Goal: Information Seeking & Learning: Check status

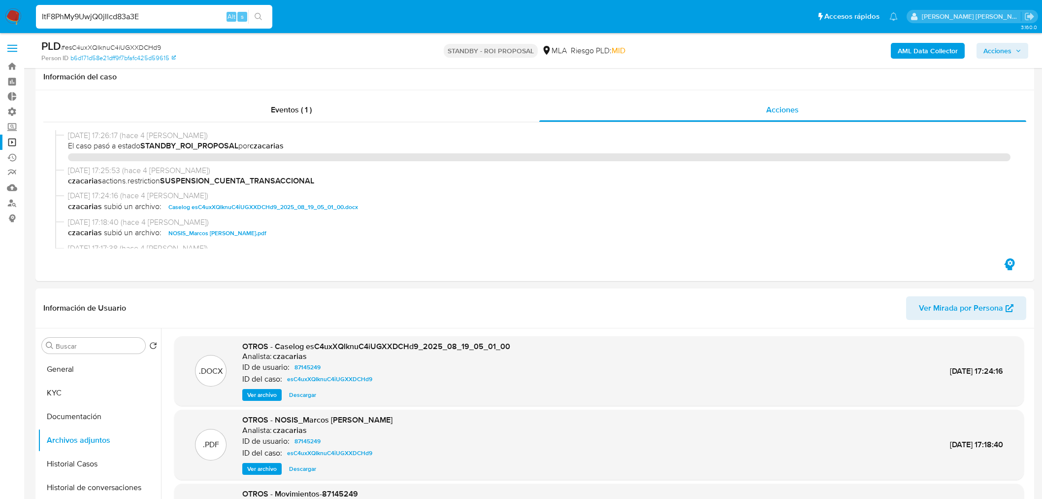
select select "10"
type input "ItF8PhMy9UwjQ0jIlcd83a3E"
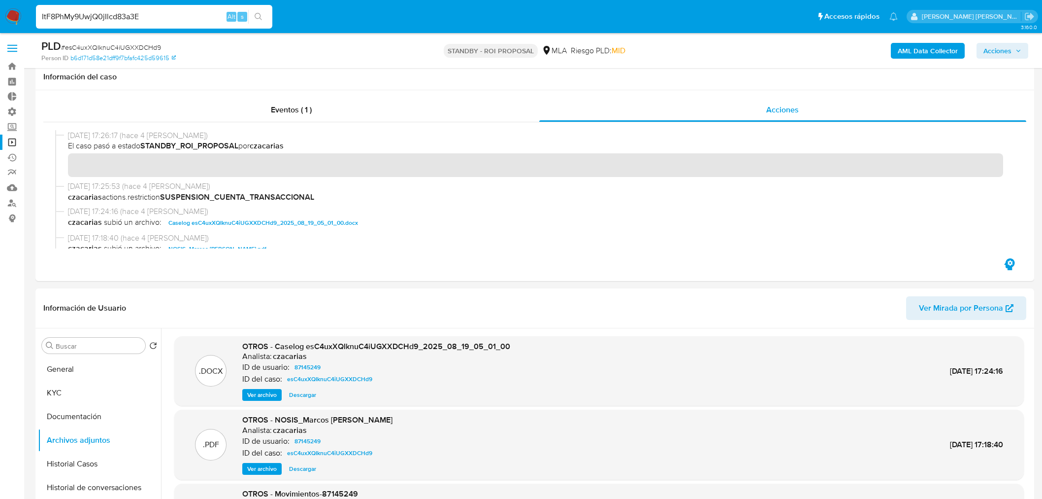
scroll to position [219, 0]
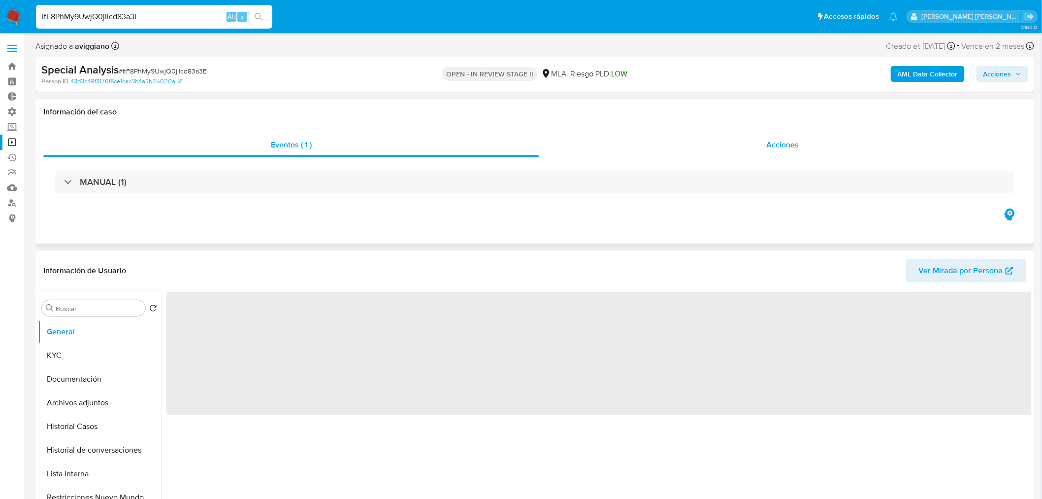
click at [801, 148] on div "Acciones" at bounding box center [783, 145] width 488 height 24
select select "10"
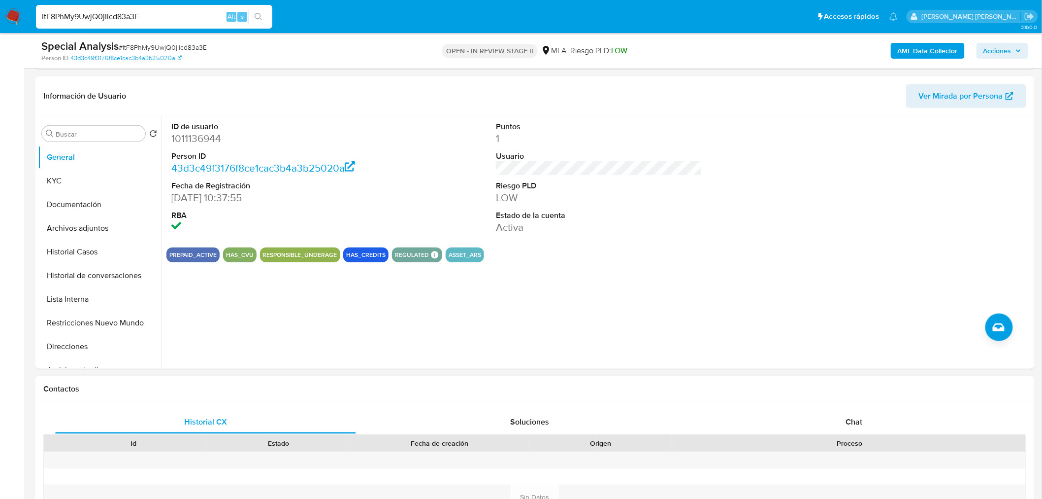
scroll to position [219, 0]
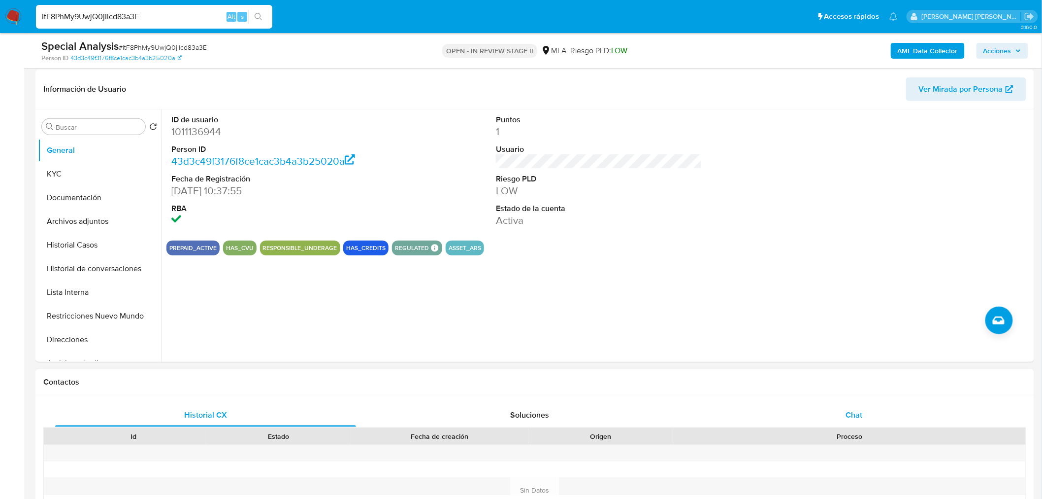
click at [892, 418] on div "Chat" at bounding box center [854, 415] width 301 height 24
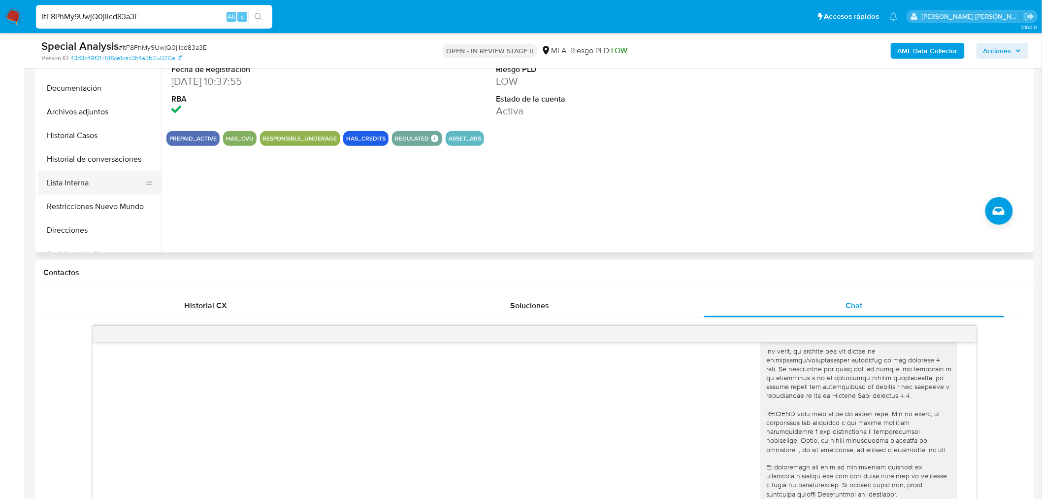
scroll to position [273, 0]
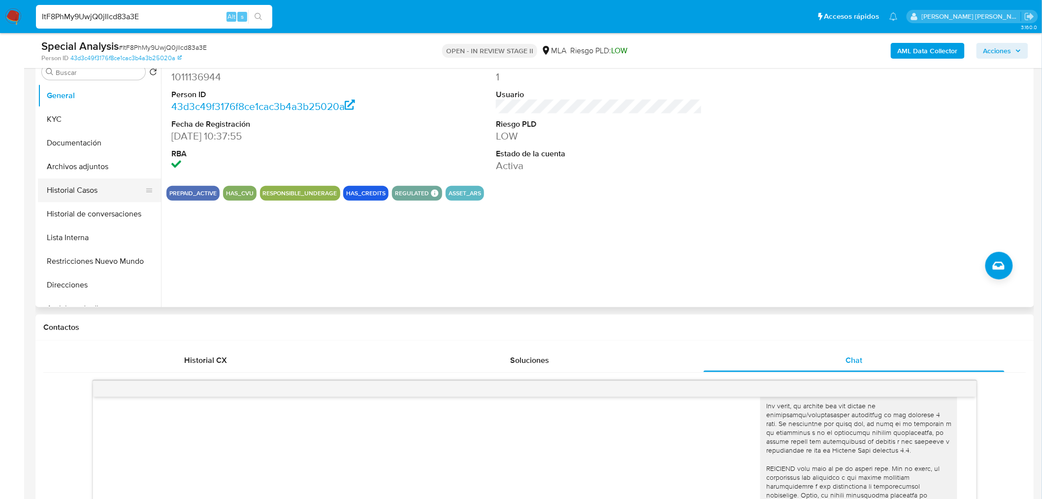
click at [96, 190] on button "Historial Casos" at bounding box center [95, 190] width 115 height 24
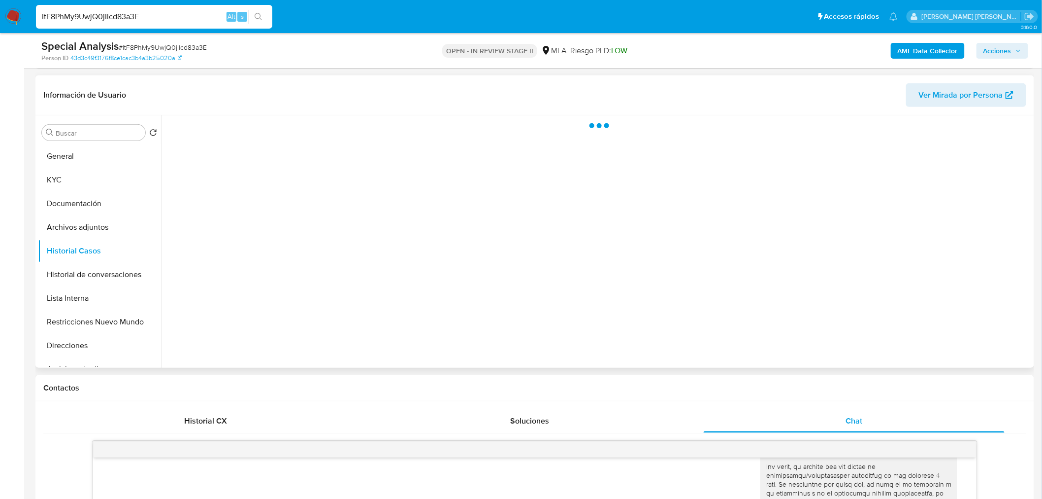
scroll to position [164, 0]
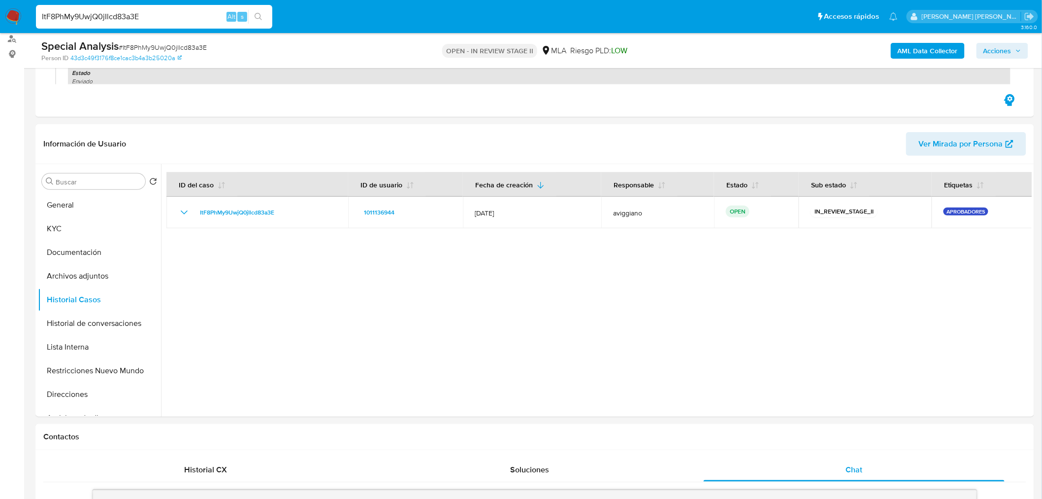
click at [77, 17] on input "ItF8PhMy9UwjQ0jIlcd83a3E" at bounding box center [154, 16] width 236 height 13
click at [77, 16] on input "ItF8PhMy9UwjQ0jIlcd83a3E" at bounding box center [154, 16] width 236 height 13
paste input "6FQ1LAX5MEmEvO4wQDPHc8Gx"
type input "6FQ1LAX5MEmEvO4wQDPHc8Gx"
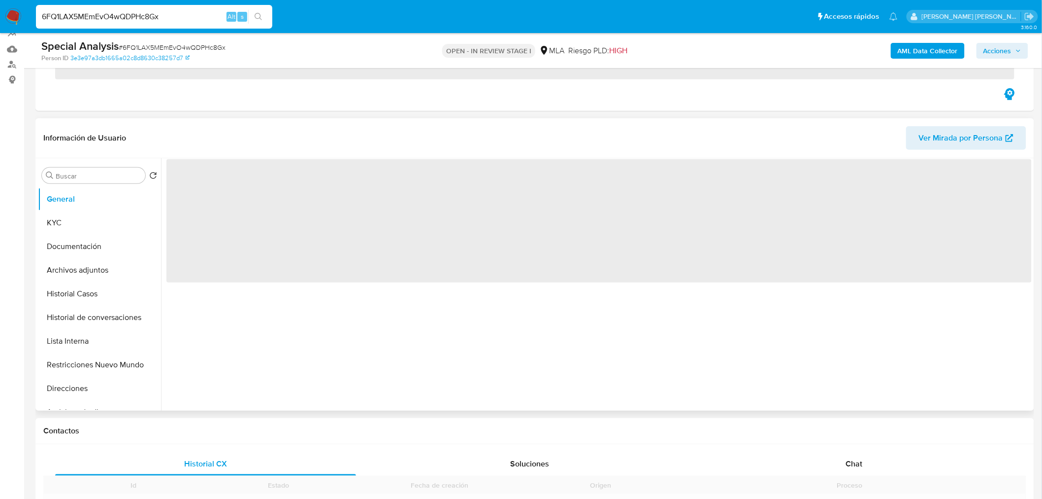
scroll to position [219, 0]
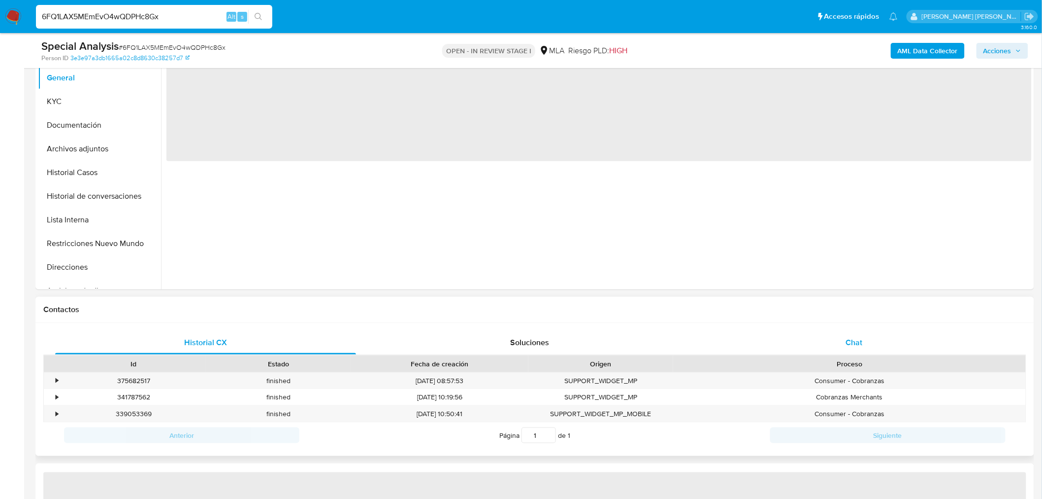
click at [858, 349] on div "Chat" at bounding box center [854, 343] width 301 height 24
select select "10"
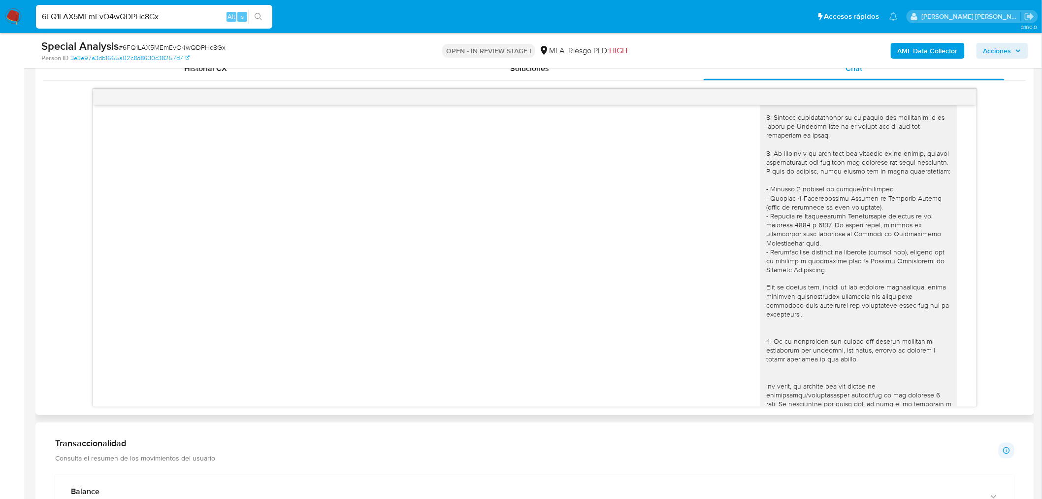
scroll to position [0, 0]
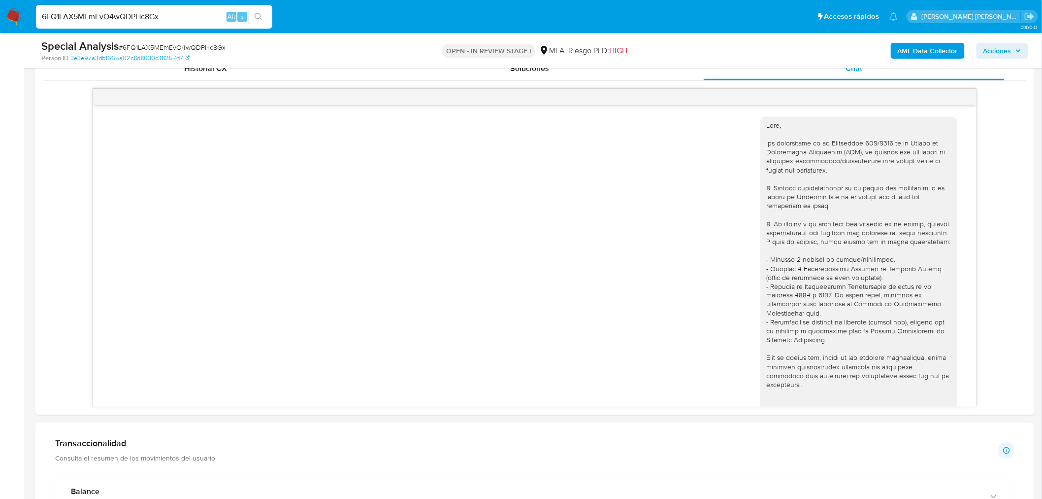
click at [143, 10] on input "6FQ1LAX5MEmEvO4wQDPHc8Gx" at bounding box center [154, 16] width 236 height 13
paste input "euEr7ucNWNCw5hmNynfVA49d"
type input "euEr7ucNWNCw5hmNynfVA49d"
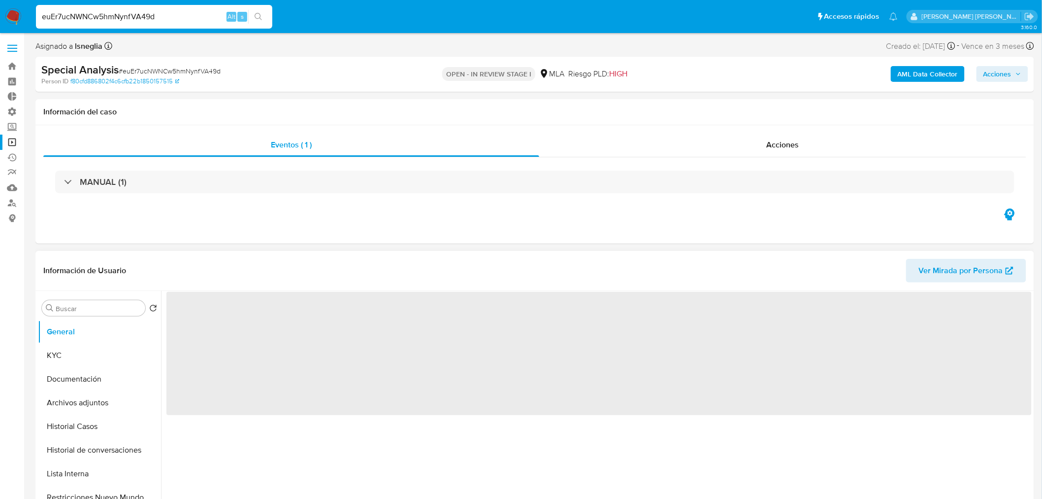
select select "10"
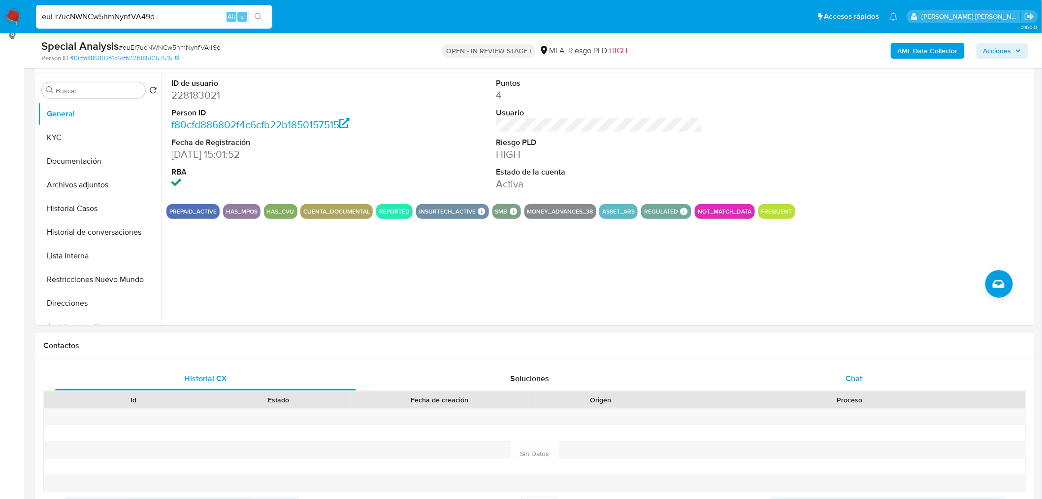
scroll to position [273, 0]
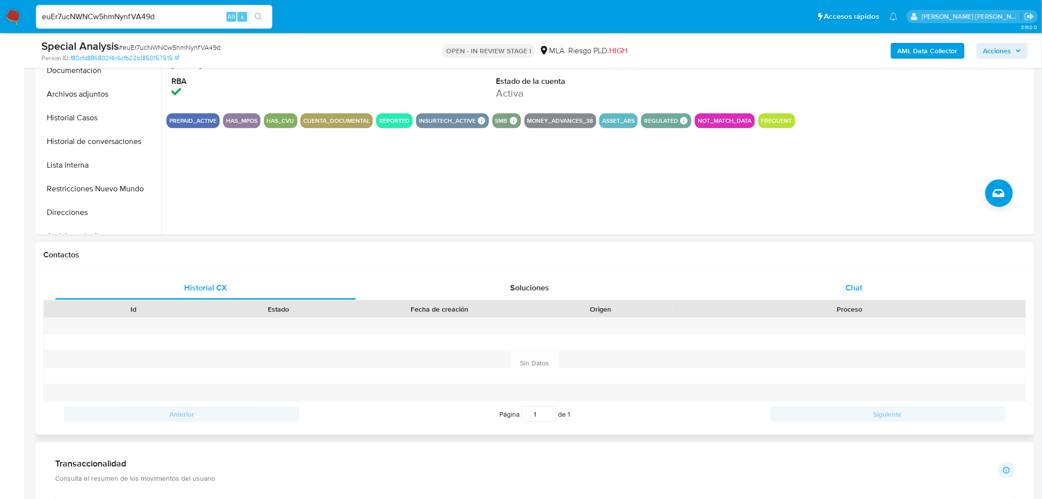
drag, startPoint x: 891, startPoint y: 291, endPoint x: 913, endPoint y: 291, distance: 22.2
click at [890, 291] on div "Chat" at bounding box center [854, 288] width 301 height 24
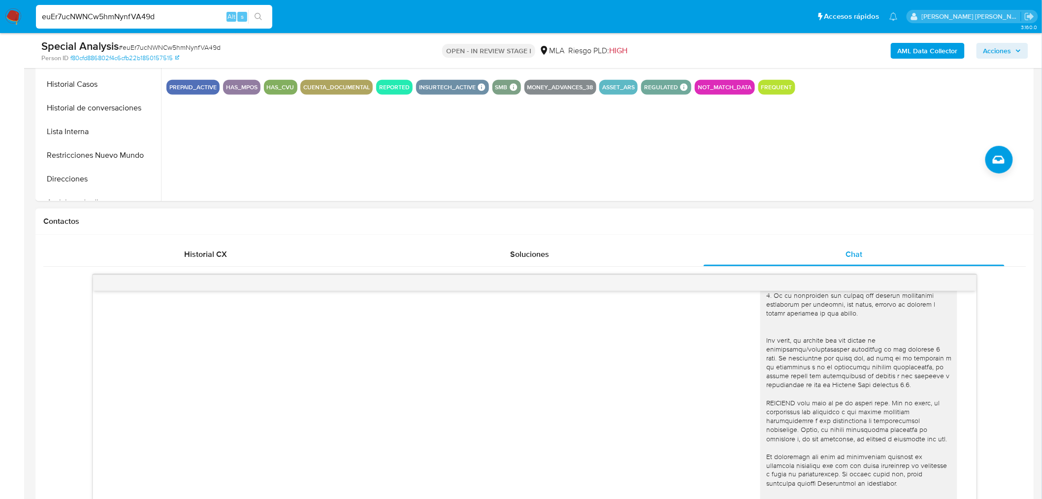
scroll to position [437, 0]
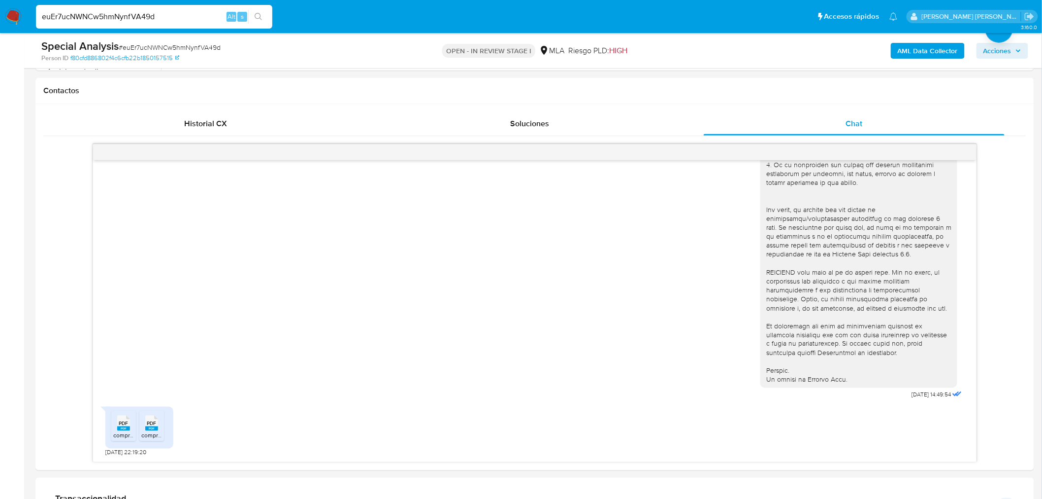
click at [144, 10] on input "euEr7ucNWNCw5hmNynfVA49d" at bounding box center [154, 16] width 236 height 13
paste input "KpcDt48ITsgMmwy19ytenerj"
type input "KpcDt48ITsgMmwy19ytenerj"
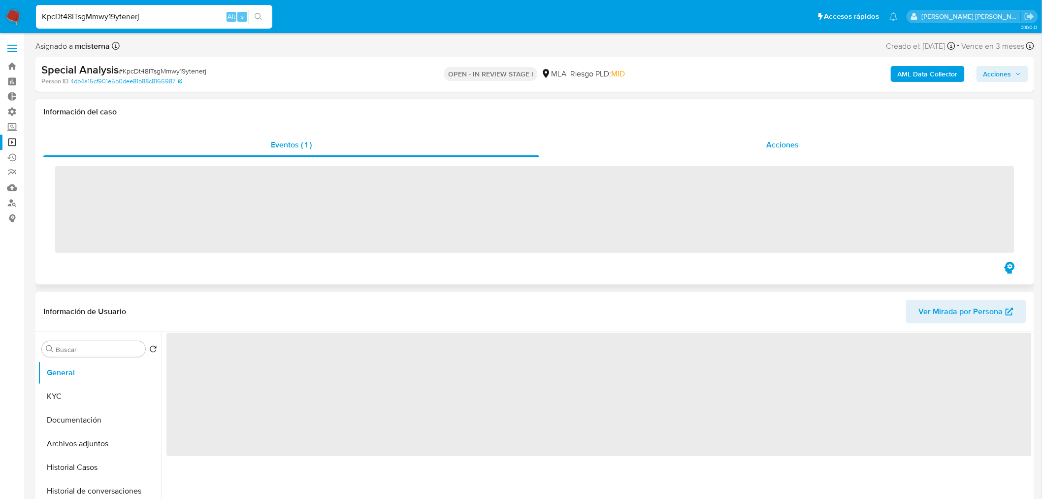
click at [828, 140] on div "Acciones" at bounding box center [783, 145] width 488 height 24
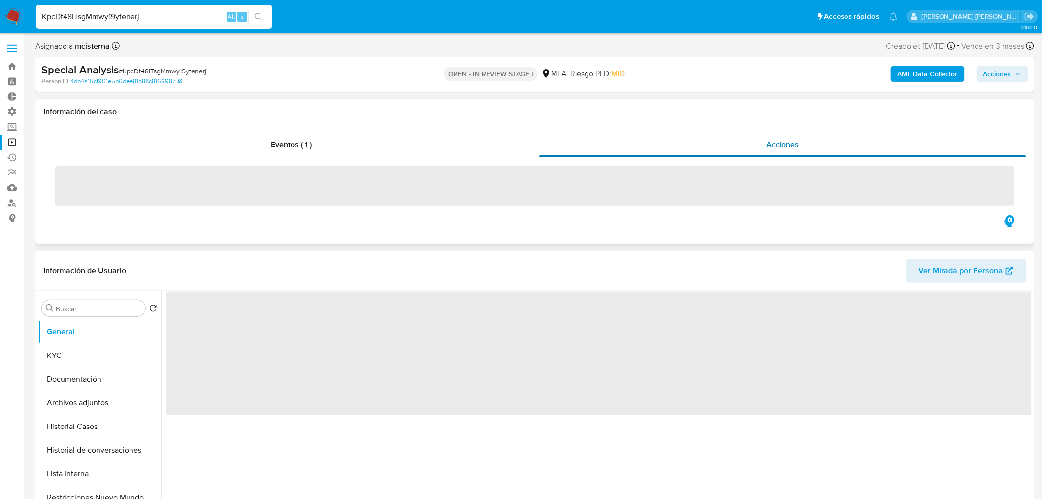
select select "10"
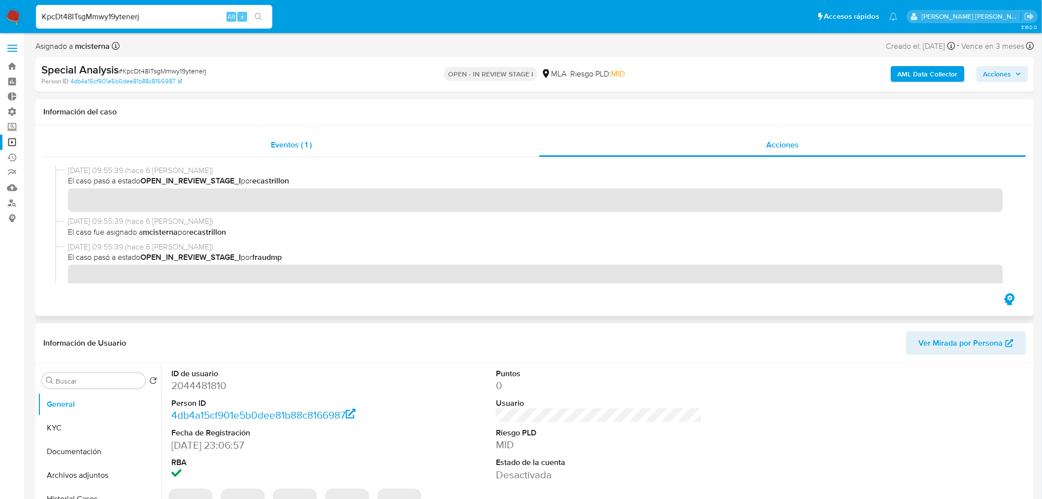
click at [336, 140] on div "Eventos ( 1 )" at bounding box center [291, 145] width 496 height 24
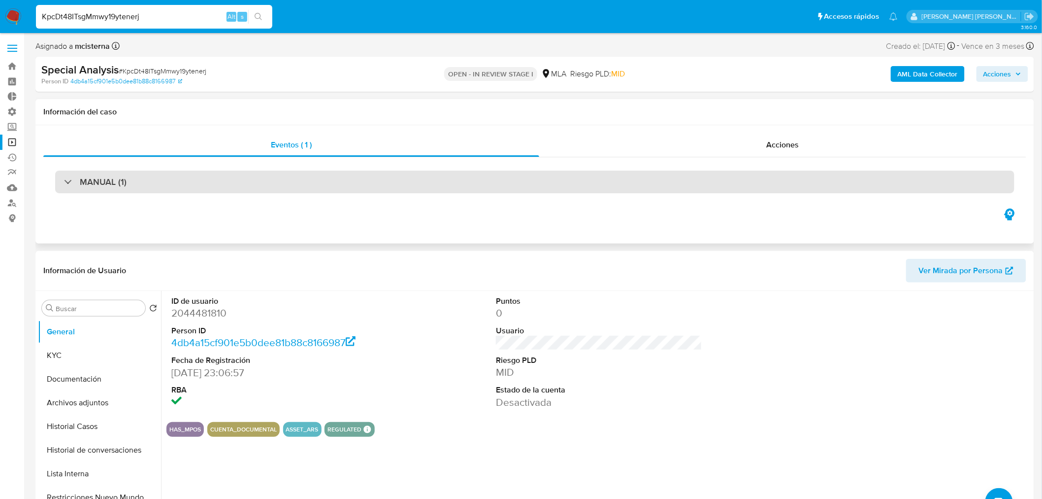
drag, startPoint x: 164, startPoint y: 185, endPoint x: 169, endPoint y: 192, distance: 9.5
click at [165, 186] on div "MANUAL (1)" at bounding box center [535, 181] width 960 height 23
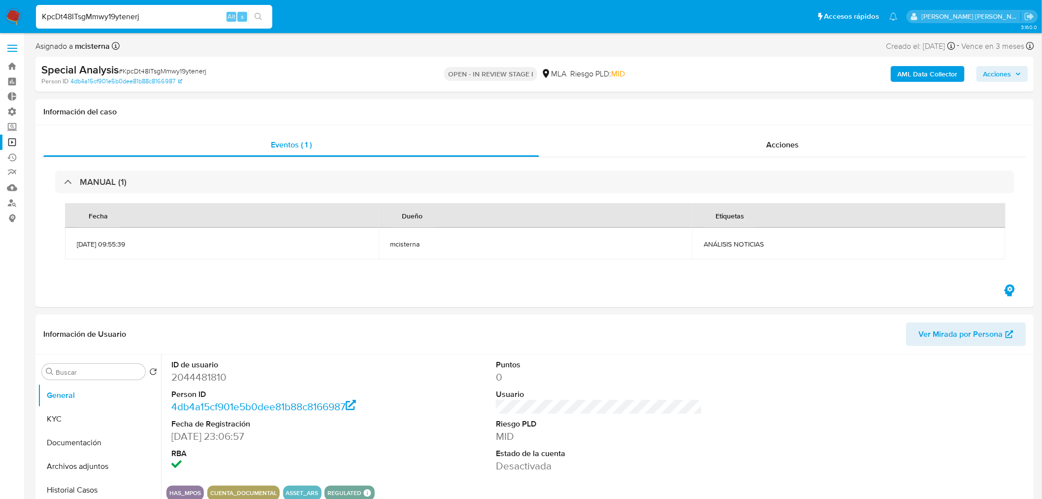
click at [121, 18] on input "KpcDt48ITsgMmwy19ytenerj" at bounding box center [154, 16] width 236 height 13
click at [121, 15] on input "KpcDt48ITsgMmwy19ytenerj" at bounding box center [154, 16] width 236 height 13
click at [123, 16] on input "KpcDt48ITsgMmwy19ytenerj" at bounding box center [154, 16] width 236 height 13
paste input "Yr86GOHnSY7QvqnHZfwiVGV3"
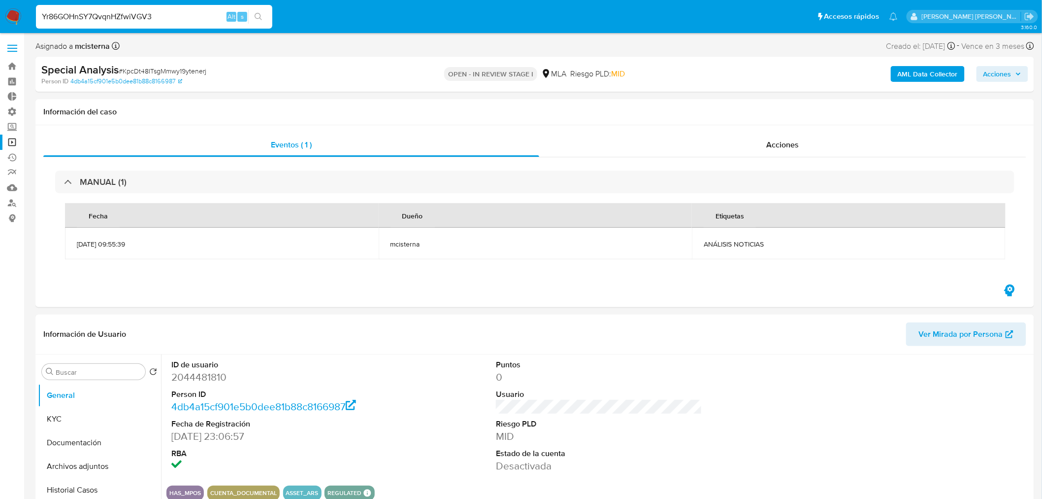
type input "Yr86GOHnSY7QvqnHZfwiVGV3"
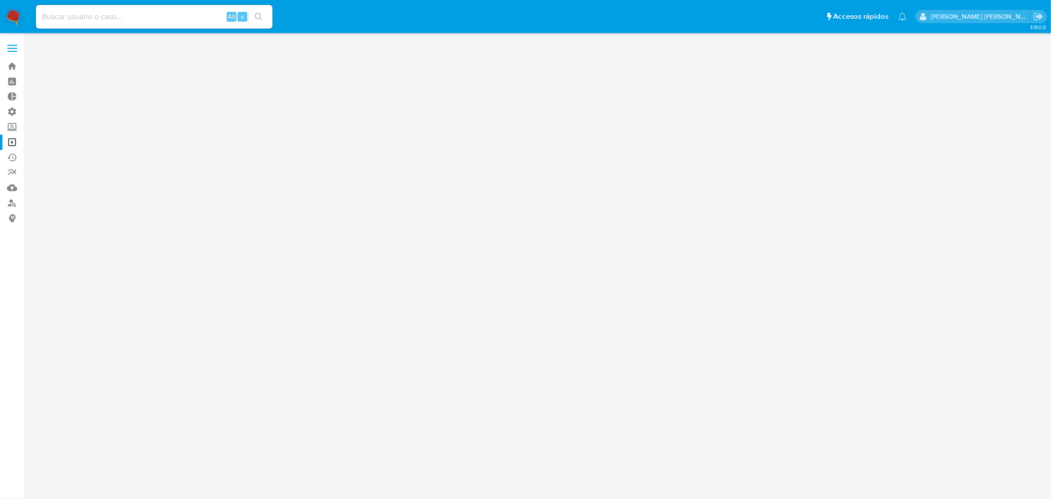
click at [829, 153] on div "3.160.0" at bounding box center [538, 265] width 1007 height 453
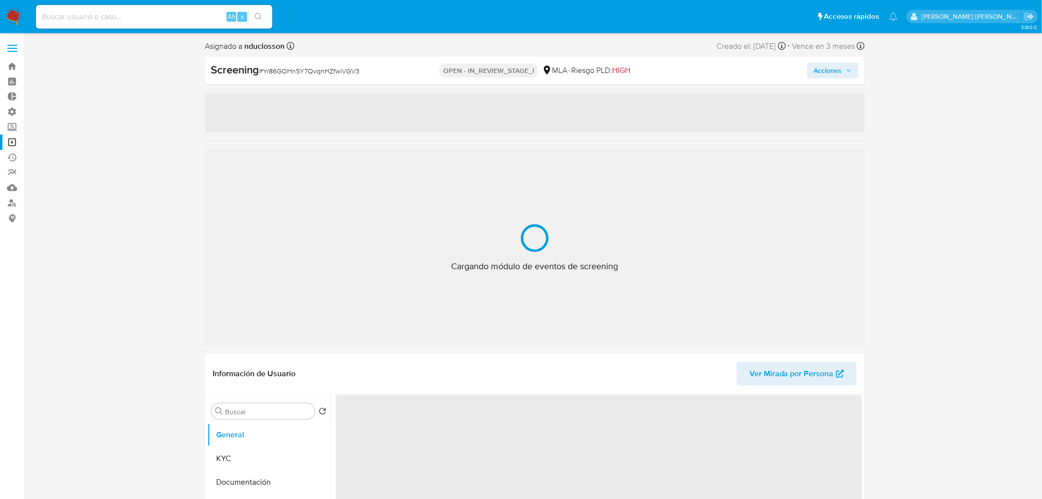
select select "10"
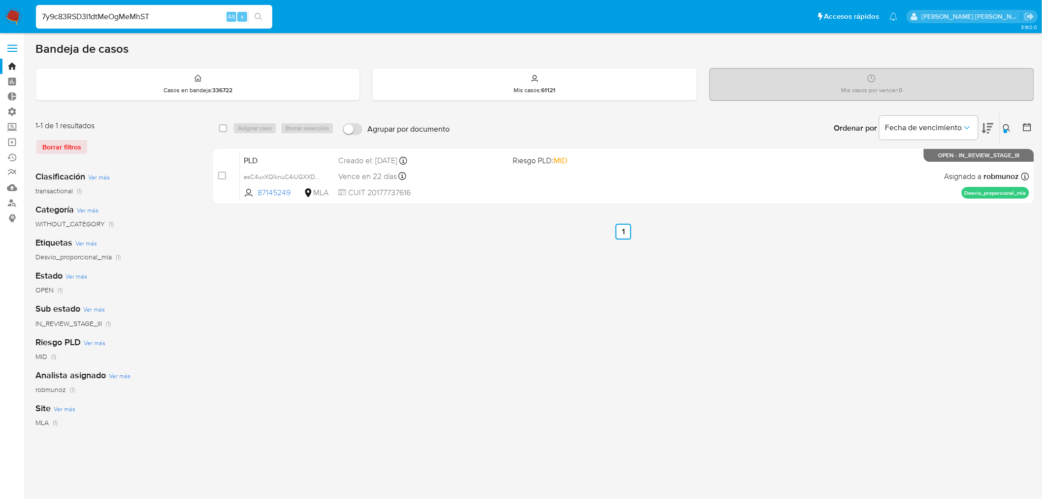
type input "7y9c83RSD3I1dtMeOgMeMhST"
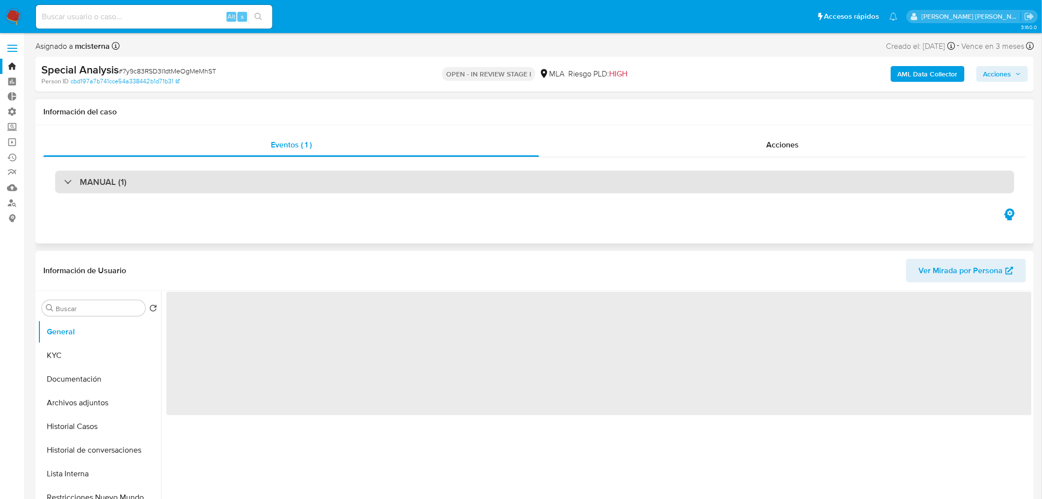
select select "10"
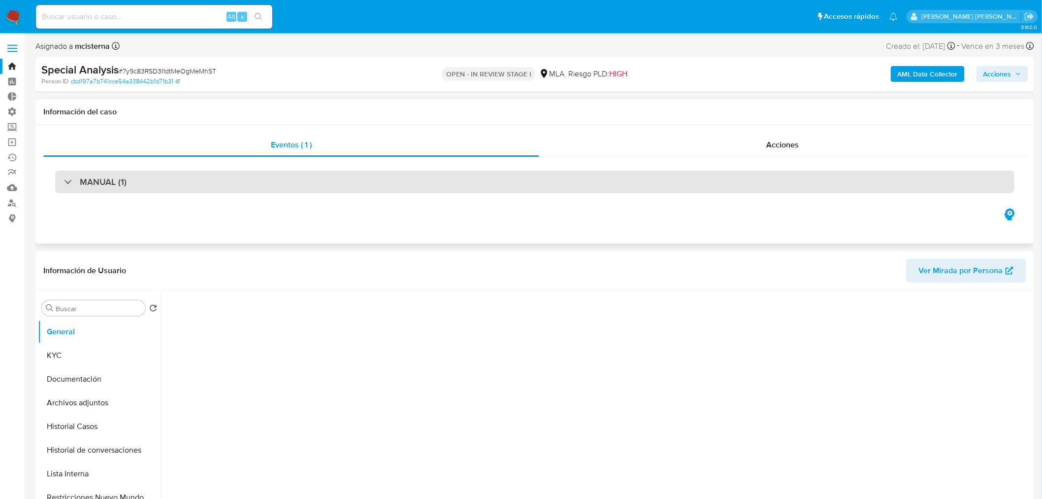
click at [496, 177] on div "MANUAL (1)" at bounding box center [535, 181] width 960 height 23
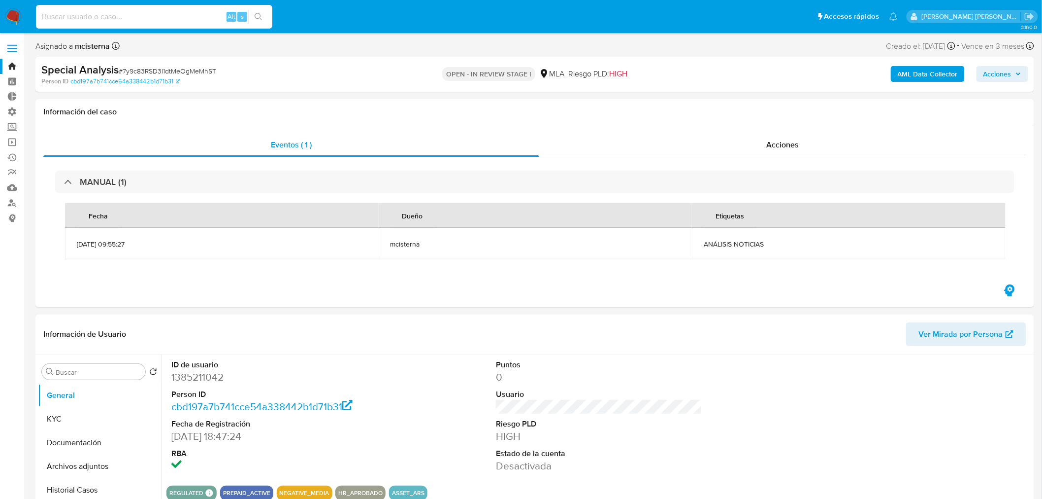
drag, startPoint x: 117, startPoint y: 15, endPoint x: 126, endPoint y: 20, distance: 9.7
click at [117, 16] on input at bounding box center [154, 16] width 236 height 13
paste input "bbVAlw74363tkLi7u3Q3PtwT"
type input "bbVAlw74363tkLi7u3Q3PtwT"
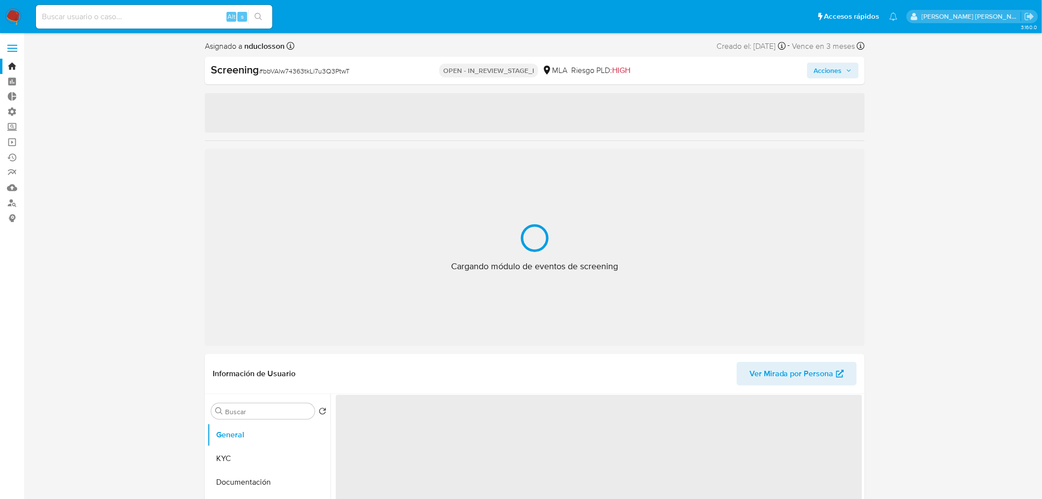
select select "10"
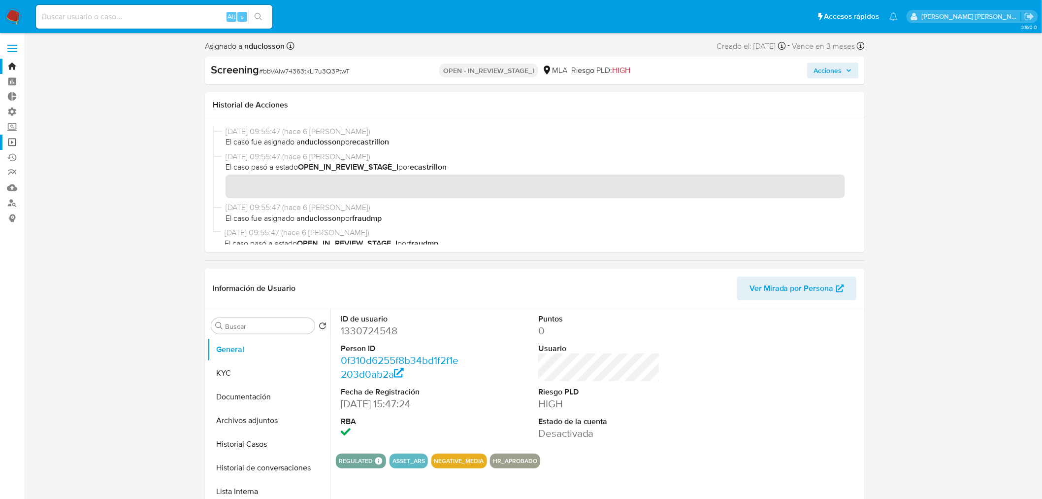
click at [7, 141] on link "Operaciones masivas" at bounding box center [58, 141] width 117 height 15
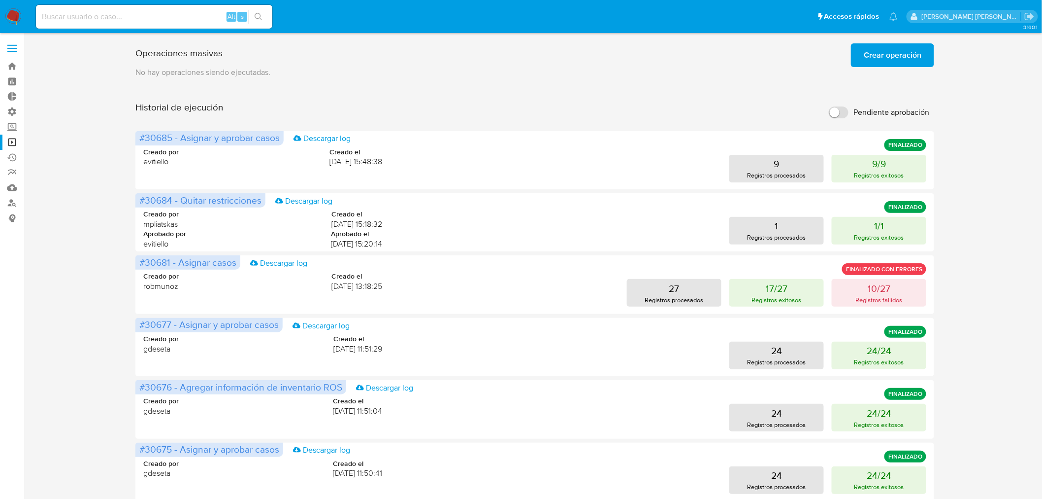
click at [882, 56] on span "Crear operación" at bounding box center [893, 55] width 58 height 22
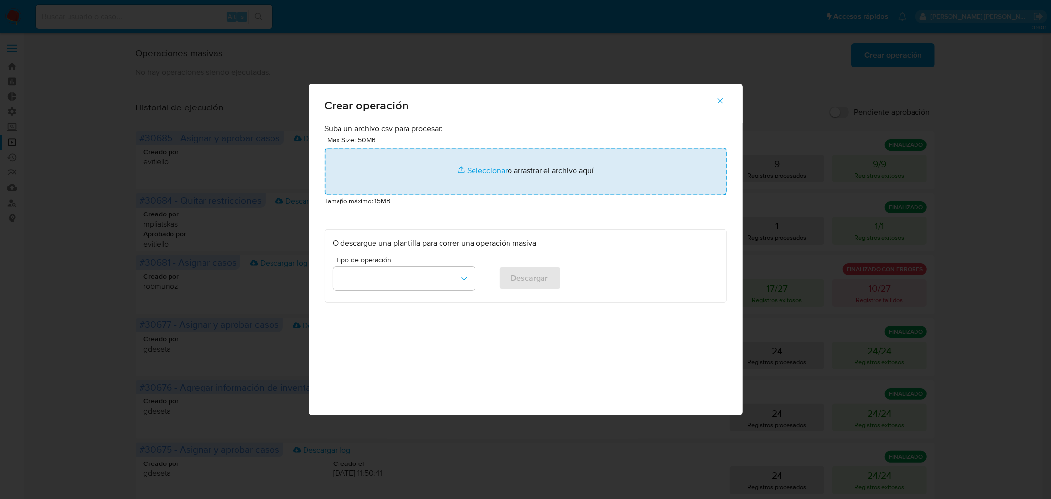
click at [529, 166] on input "file" at bounding box center [526, 171] width 402 height 47
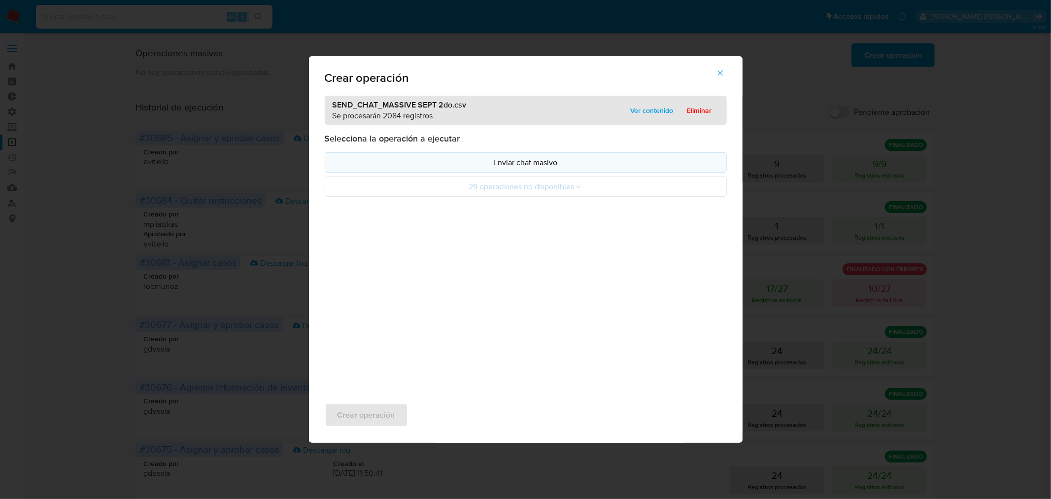
click at [531, 165] on p "Enviar chat masivo" at bounding box center [525, 162] width 385 height 11
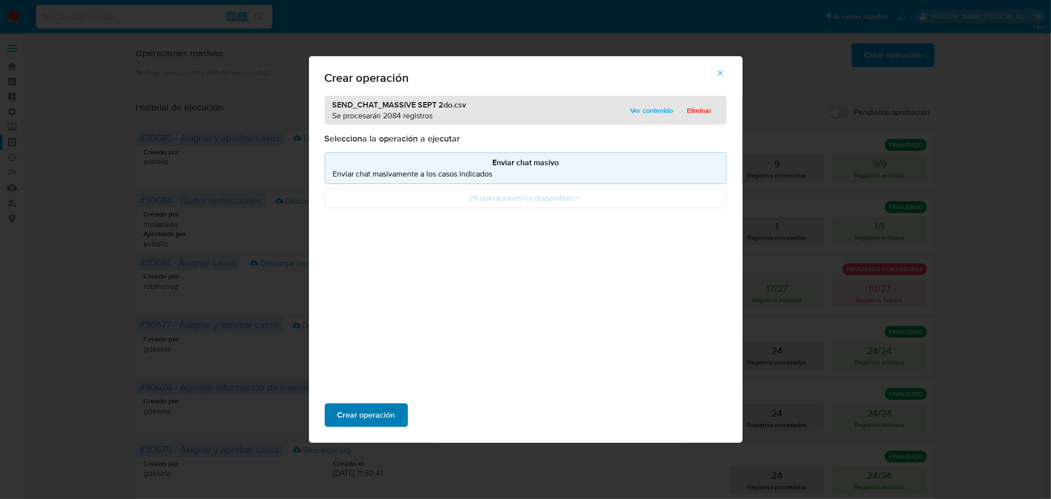
click at [377, 410] on span "Crear operación" at bounding box center [366, 415] width 58 height 22
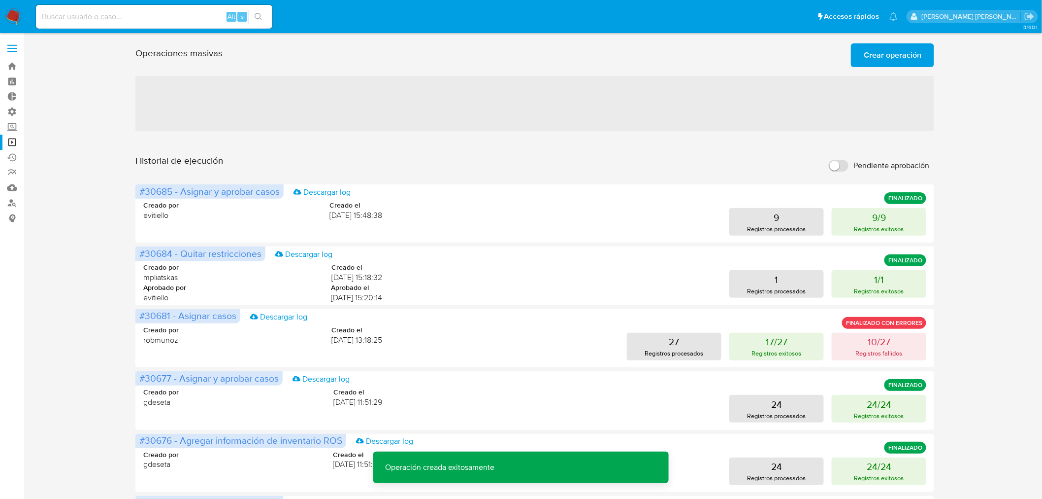
click at [14, 11] on img at bounding box center [13, 16] width 17 height 17
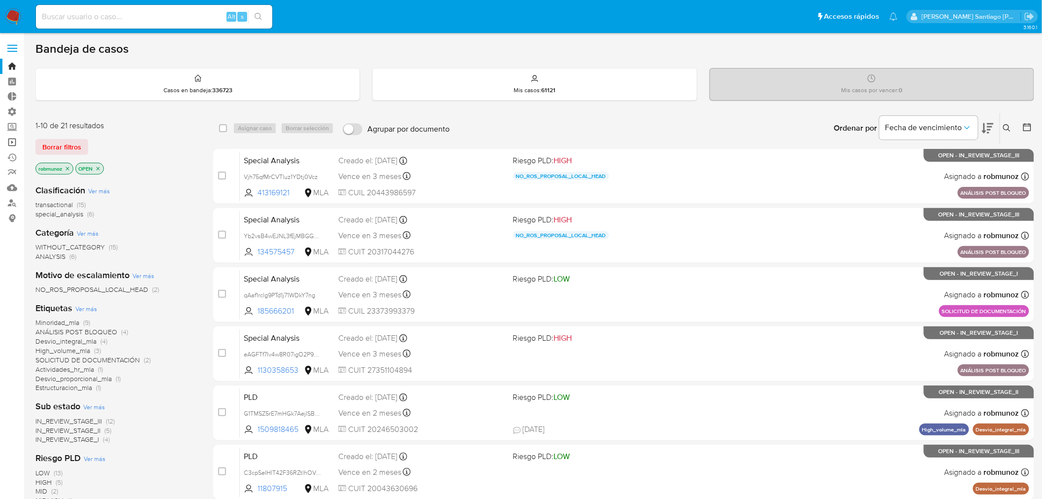
click at [7, 142] on link "Operaciones masivas" at bounding box center [58, 141] width 117 height 15
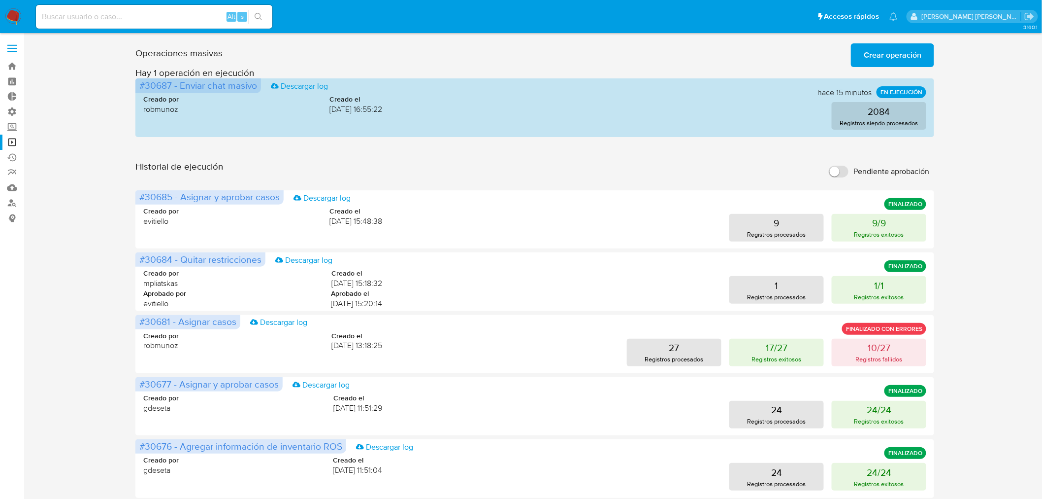
click at [128, 10] on input at bounding box center [154, 16] width 236 height 13
paste input "7W2OFMLi6NqB4fmq6sMwubzG"
type input "7W2OFMLi6NqB4fmq6sMwubzG"
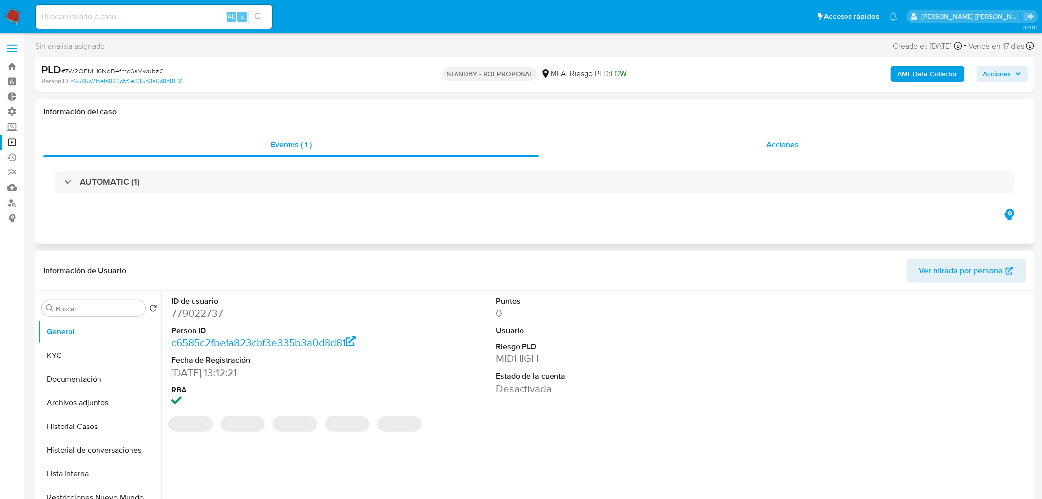
click at [783, 143] on span "Acciones" at bounding box center [782, 144] width 33 height 11
select select "10"
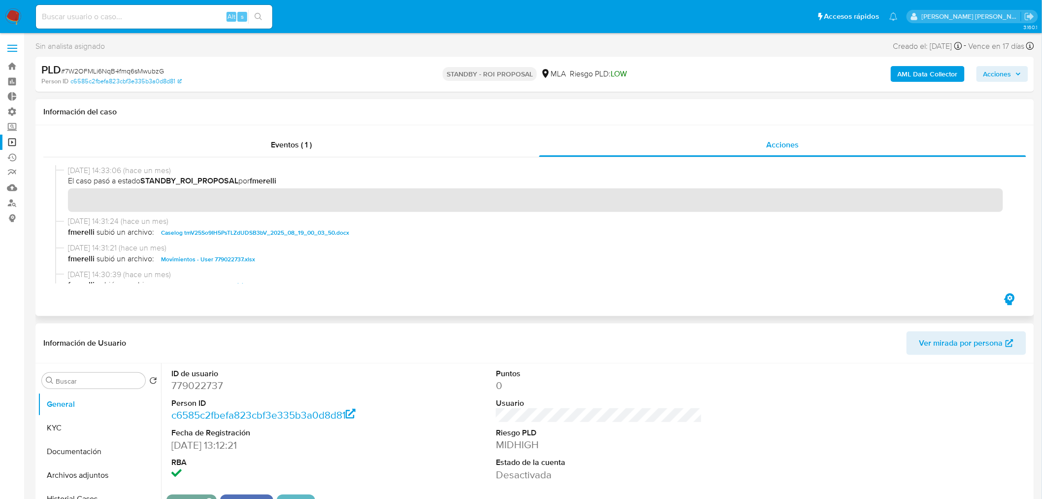
scroll to position [55, 0]
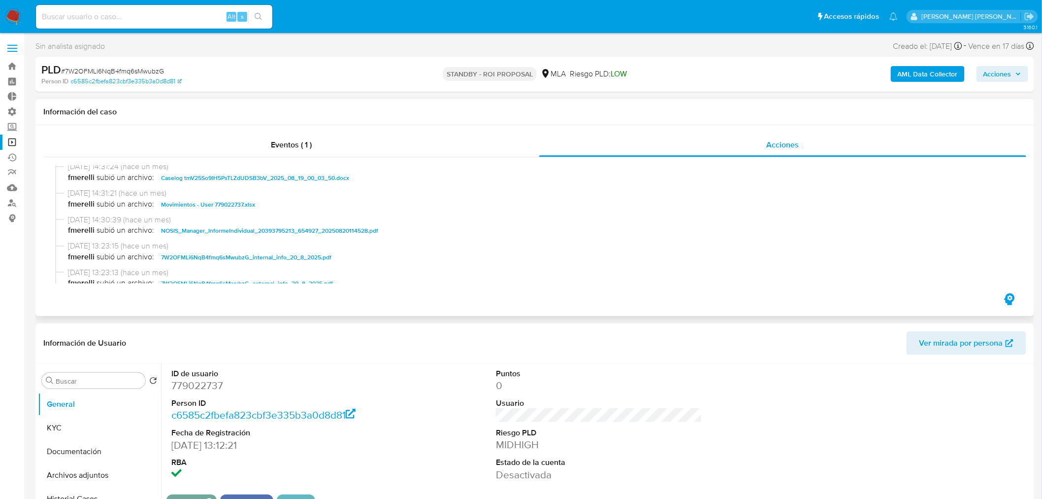
click at [324, 181] on span "Caselog tmV25So9IH5PsTLZdUDSB3bV_2025_08_19_00_03_50.docx" at bounding box center [255, 178] width 188 height 12
click at [57, 474] on button "Archivos adjuntos" at bounding box center [95, 475] width 115 height 24
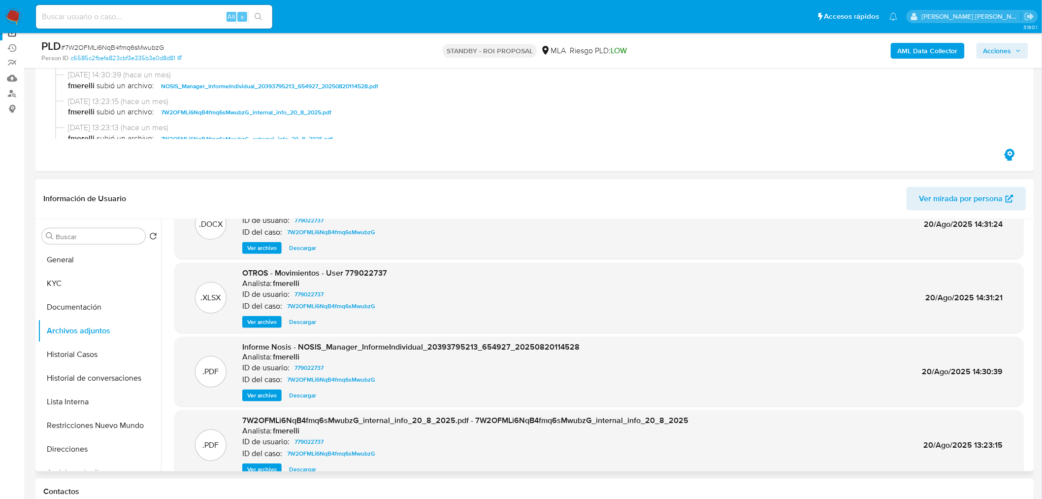
scroll to position [82, 0]
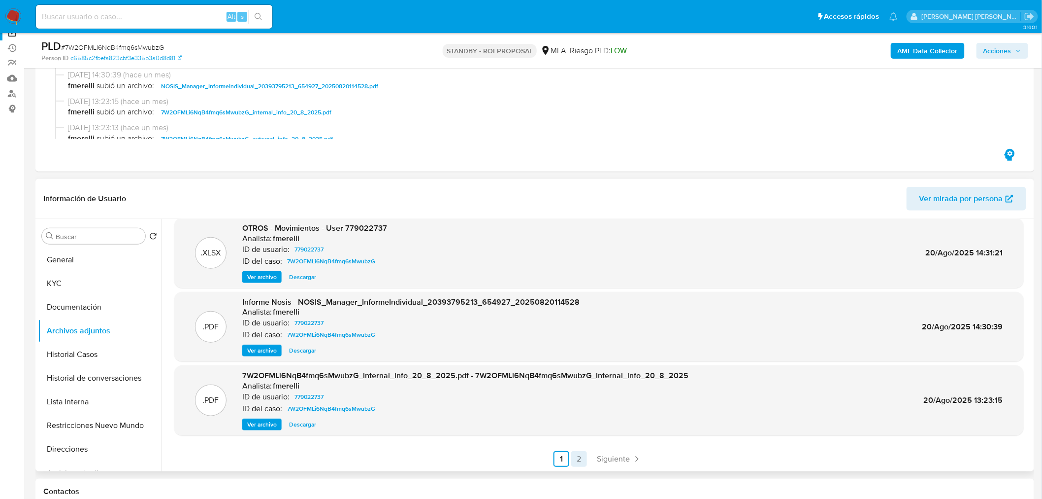
click at [581, 458] on link "2" at bounding box center [579, 459] width 16 height 16
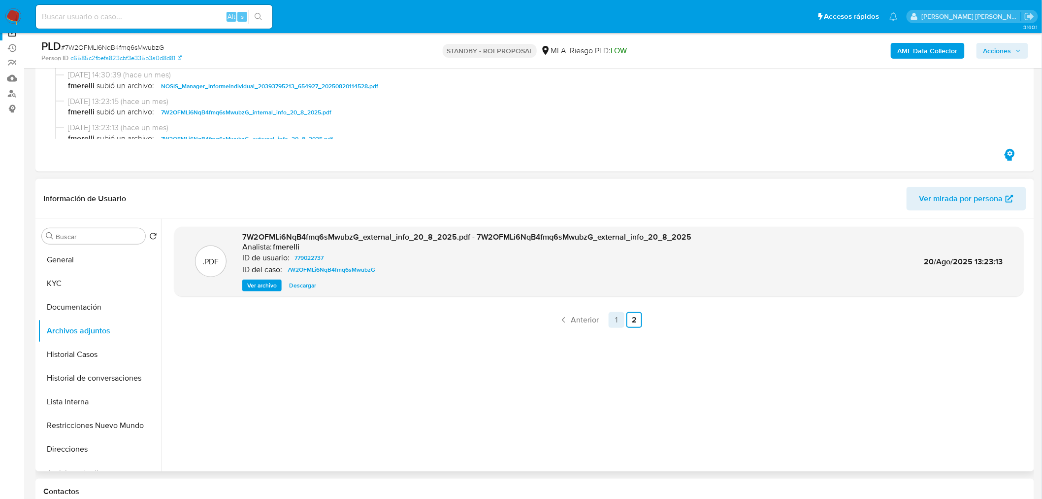
click at [609, 317] on link "1" at bounding box center [617, 320] width 16 height 16
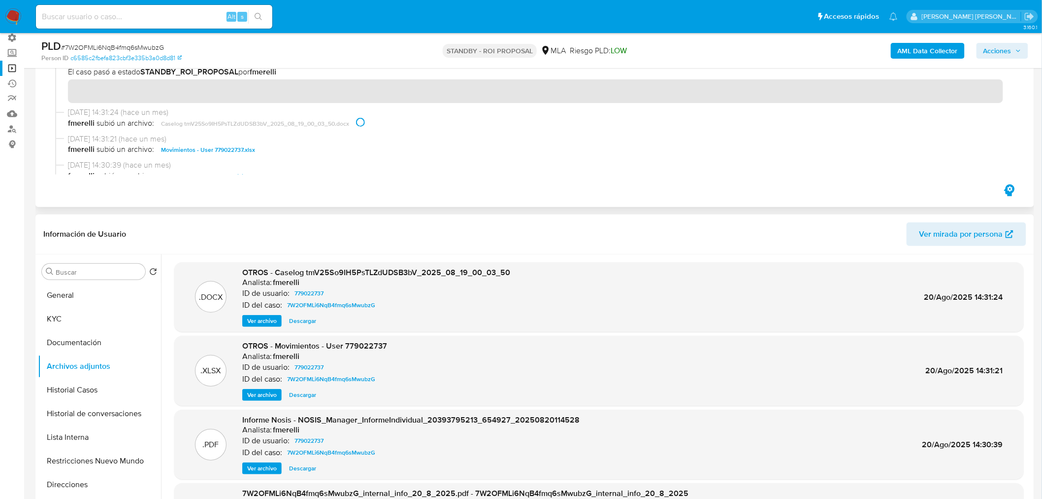
scroll to position [55, 0]
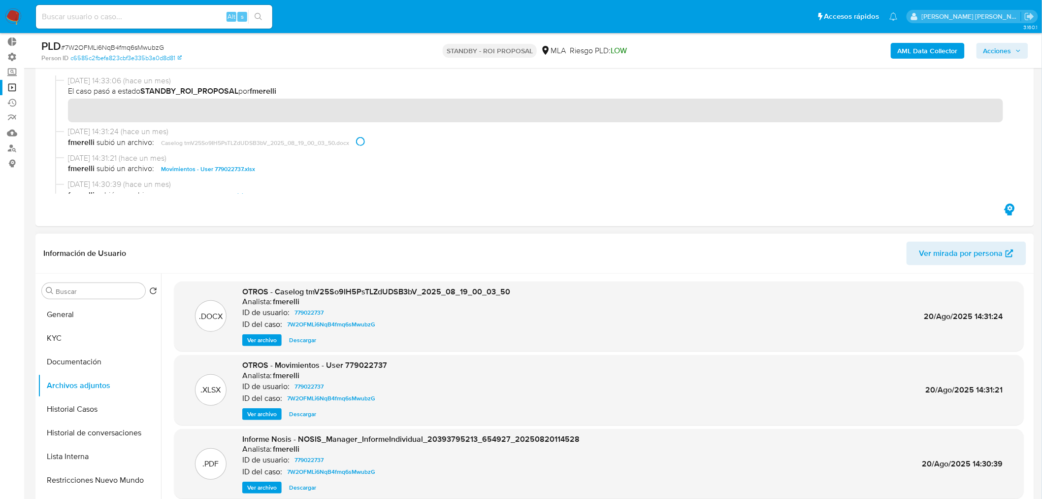
click at [306, 336] on span "Descargar" at bounding box center [302, 340] width 27 height 10
click at [124, 18] on input at bounding box center [154, 16] width 236 height 13
paste input "lnsVB7A4PTseWGfUcCb2riTE"
type input "lnsVB7A4PTseWGfUcCb2riTE"
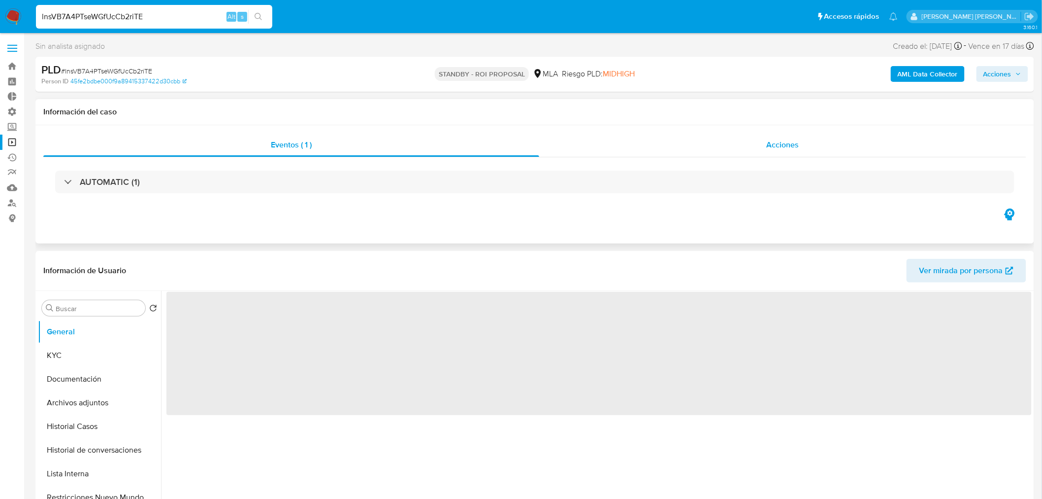
click at [797, 135] on div "Acciones" at bounding box center [783, 145] width 488 height 24
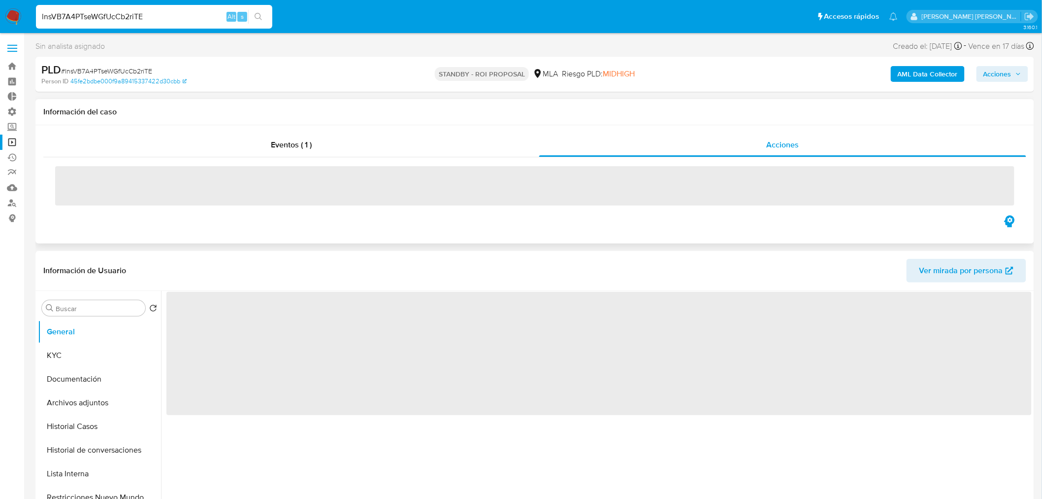
select select "10"
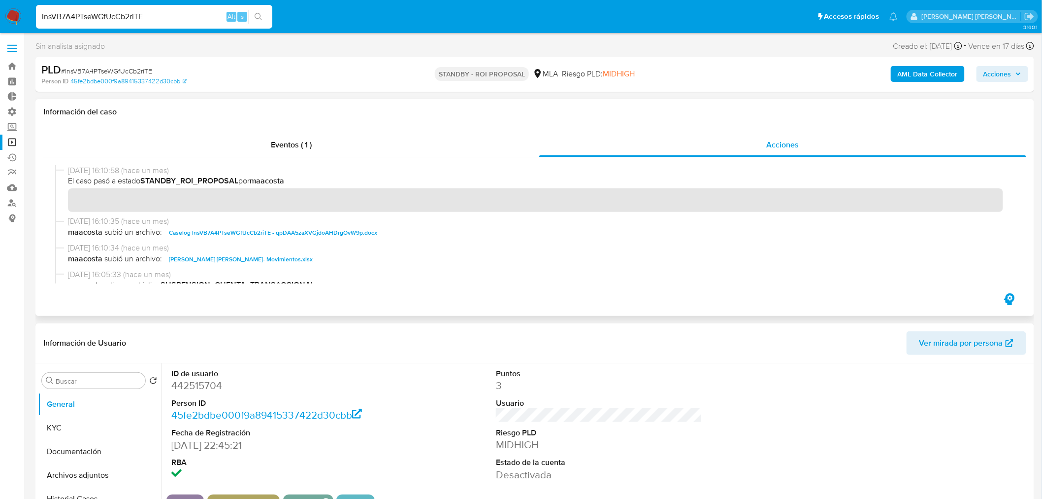
click at [356, 233] on span "Caselog lnsVB7A4PTseWGfUcCb2riTE - qpDAA5zaXVGjdoAHDrgOvW9p.docx" at bounding box center [273, 233] width 208 height 12
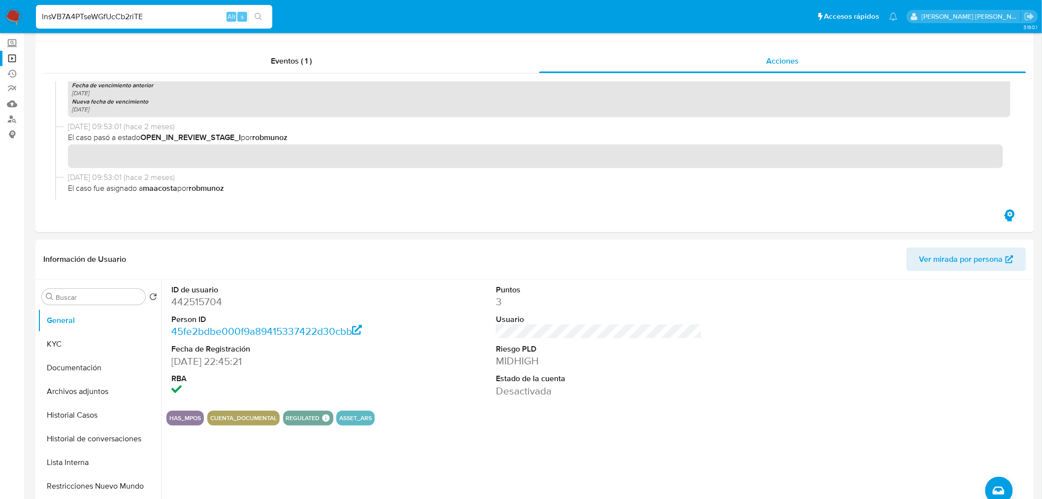
scroll to position [219, 0]
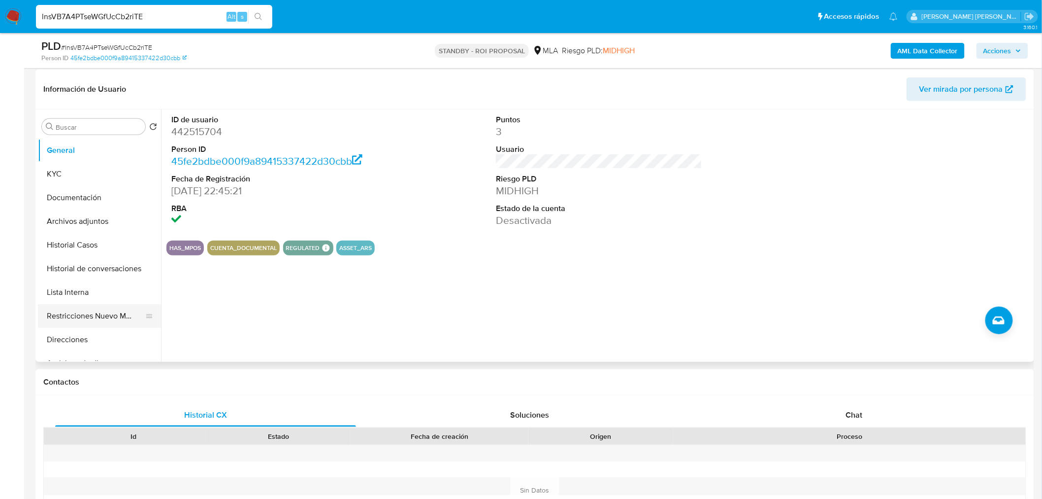
drag, startPoint x: 103, startPoint y: 315, endPoint x: 99, endPoint y: 305, distance: 10.8
click at [102, 314] on button "Restricciones Nuevo Mundo" at bounding box center [95, 316] width 115 height 24
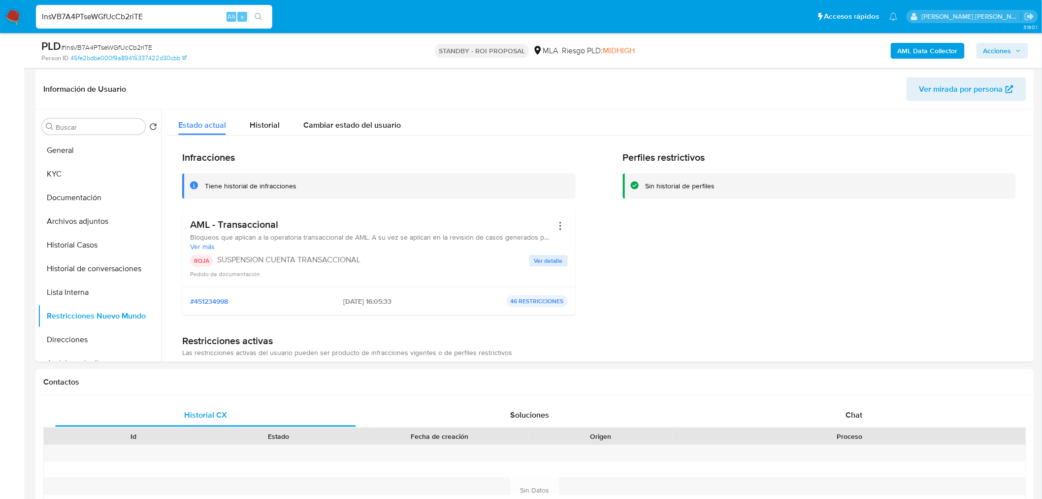
click at [139, 11] on input "lnsVB7A4PTseWGfUcCb2riTE" at bounding box center [154, 16] width 236 height 13
click at [139, 10] on input "lnsVB7A4PTseWGfUcCb2riTE" at bounding box center [154, 16] width 236 height 13
paste input "VuMsgYO76CjbMpRtvjquHBE"
click at [270, 17] on input "VuMsgYO76CjbMpRtvjquHBEE" at bounding box center [154, 16] width 236 height 13
type input "VuMsgYO76CjbMpRtvjquHBEE"
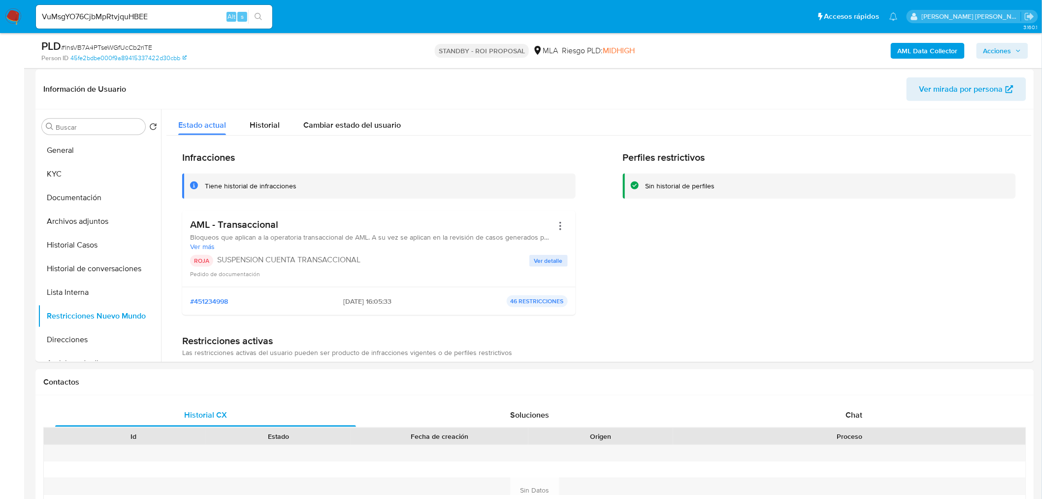
click at [256, 11] on button "search-icon" at bounding box center [258, 17] width 20 height 14
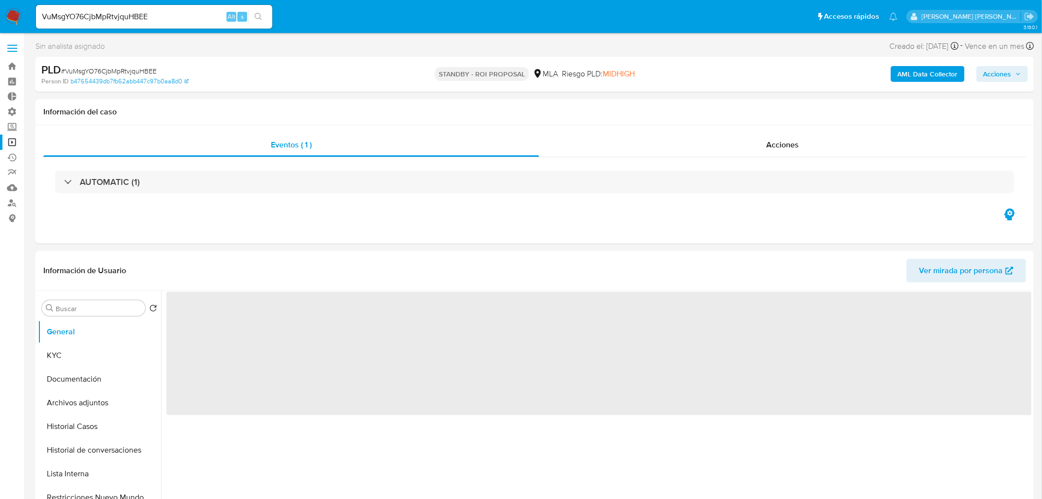
select select "10"
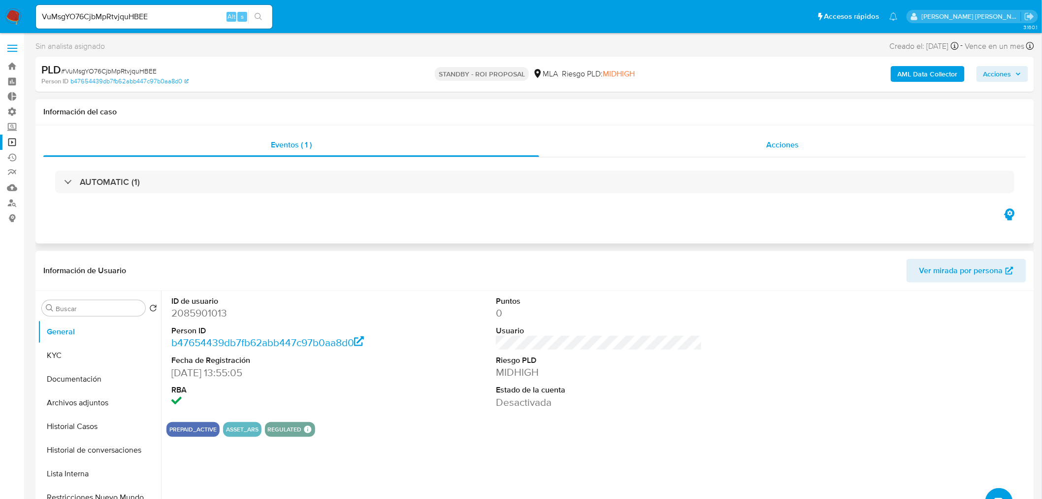
click at [791, 140] on span "Acciones" at bounding box center [782, 144] width 33 height 11
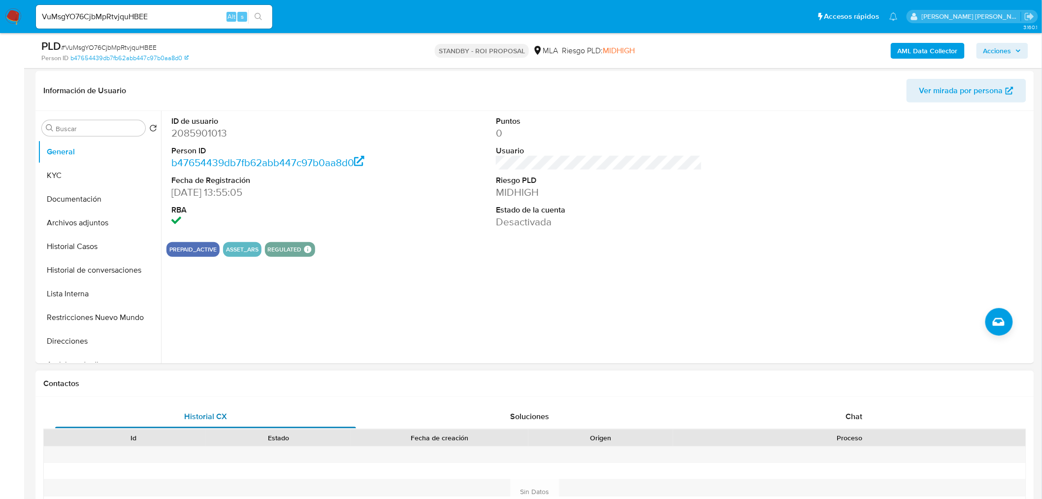
scroll to position [219, 0]
drag, startPoint x: 101, startPoint y: 249, endPoint x: 100, endPoint y: 243, distance: 5.6
click at [101, 250] on button "Historial Casos" at bounding box center [95, 245] width 115 height 24
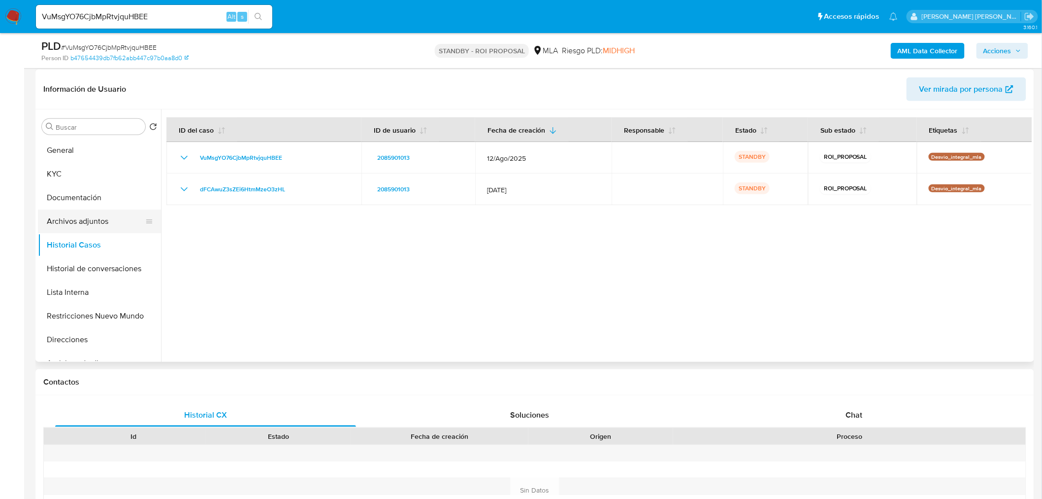
click at [104, 218] on button "Archivos adjuntos" at bounding box center [95, 221] width 115 height 24
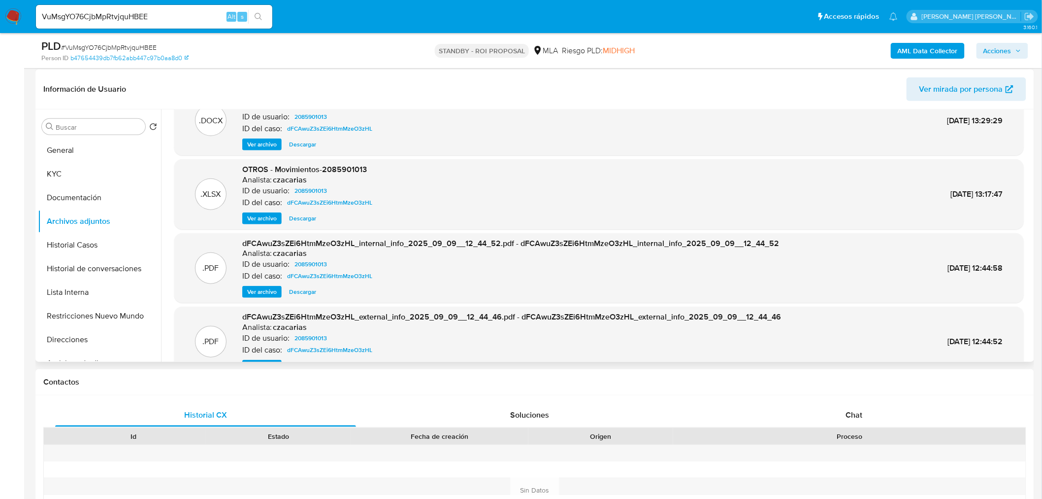
scroll to position [0, 0]
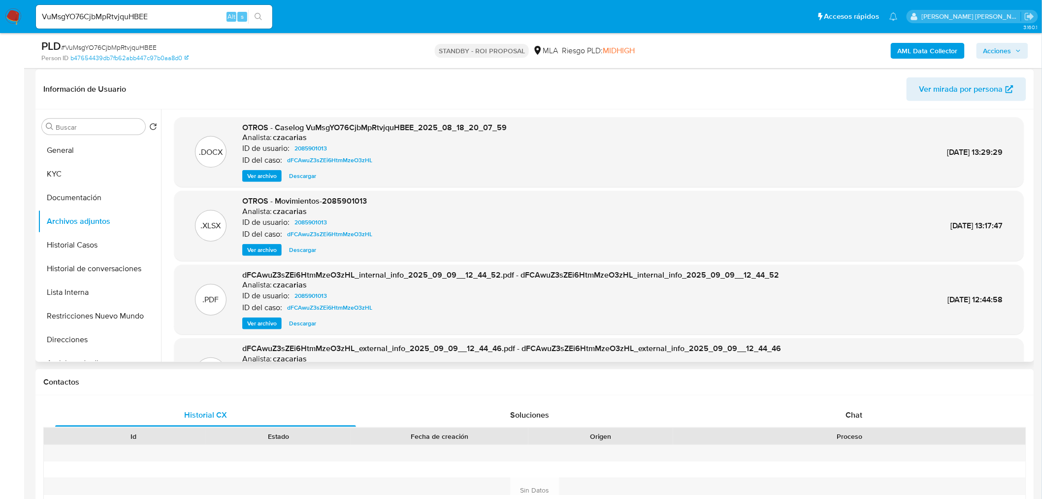
click at [309, 177] on span "Descargar" at bounding box center [302, 176] width 27 height 10
click at [20, 14] on img at bounding box center [13, 16] width 17 height 17
